Goal: Task Accomplishment & Management: Use online tool/utility

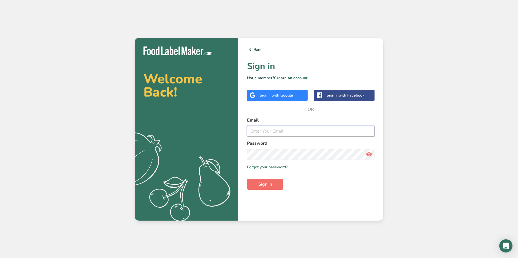
type input "[EMAIL_ADDRESS][DOMAIN_NAME]"
click at [274, 183] on button "Sign in" at bounding box center [265, 184] width 36 height 11
click at [265, 183] on span "Sign in" at bounding box center [265, 184] width 14 height 7
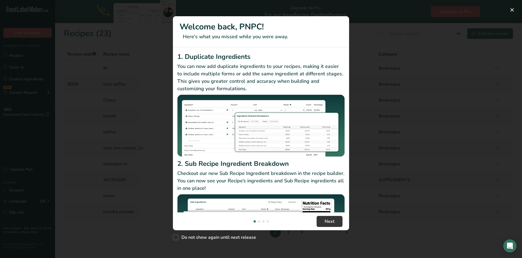
click at [455, 170] on div "New Features" at bounding box center [261, 129] width 522 height 258
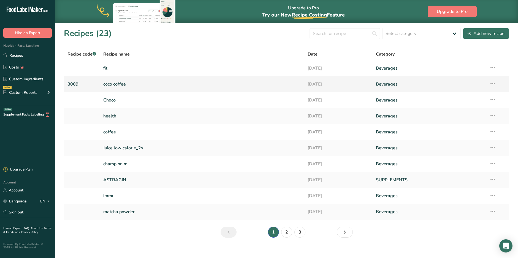
click at [131, 86] on link "coco coffee" at bounding box center [202, 84] width 198 height 12
click at [360, 87] on link "[DATE]" at bounding box center [339, 84] width 62 height 12
click at [123, 80] on link "coco coffee" at bounding box center [202, 84] width 198 height 12
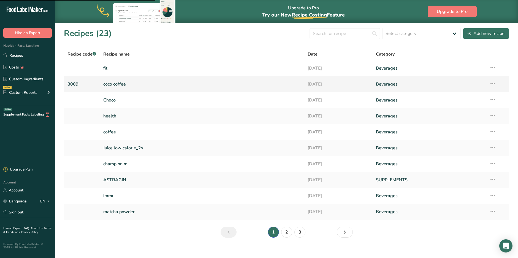
click at [490, 83] on icon at bounding box center [492, 84] width 7 height 10
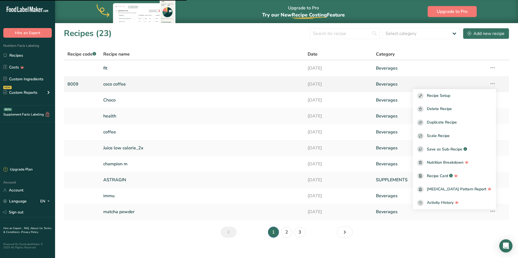
click at [490, 83] on icon at bounding box center [492, 84] width 7 height 10
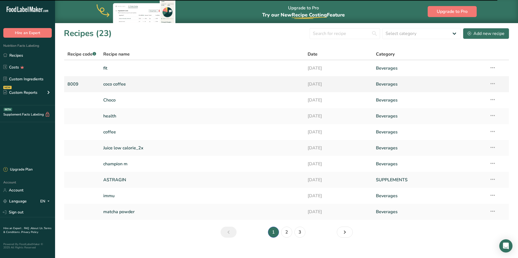
drag, startPoint x: 65, startPoint y: 84, endPoint x: 163, endPoint y: 80, distance: 98.4
click at [163, 80] on link "coco coffee" at bounding box center [202, 84] width 198 height 12
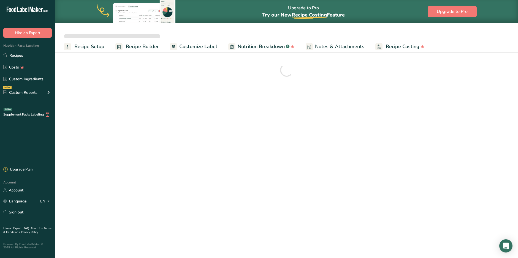
click at [168, 49] on ul "Recipe Setup Recipe Builder Customize Label Nutrition Breakdown .a-a{fill:#3473…" at bounding box center [286, 46] width 463 height 12
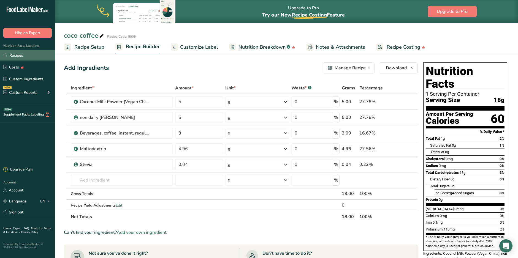
click at [20, 55] on link "Recipes" at bounding box center [27, 55] width 55 height 10
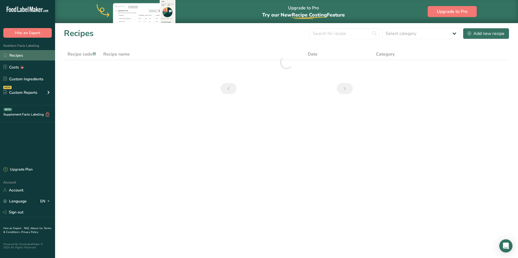
click at [28, 54] on link "Recipes" at bounding box center [27, 55] width 55 height 10
click at [29, 58] on link "Recipes" at bounding box center [27, 55] width 55 height 10
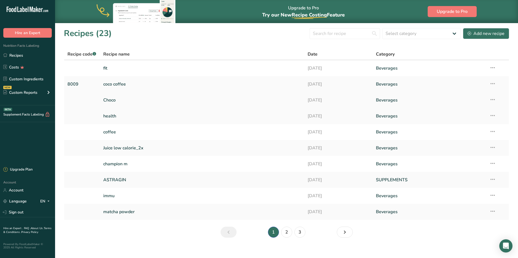
click at [107, 100] on link "Choco" at bounding box center [202, 100] width 198 height 12
